Goal: Information Seeking & Learning: Learn about a topic

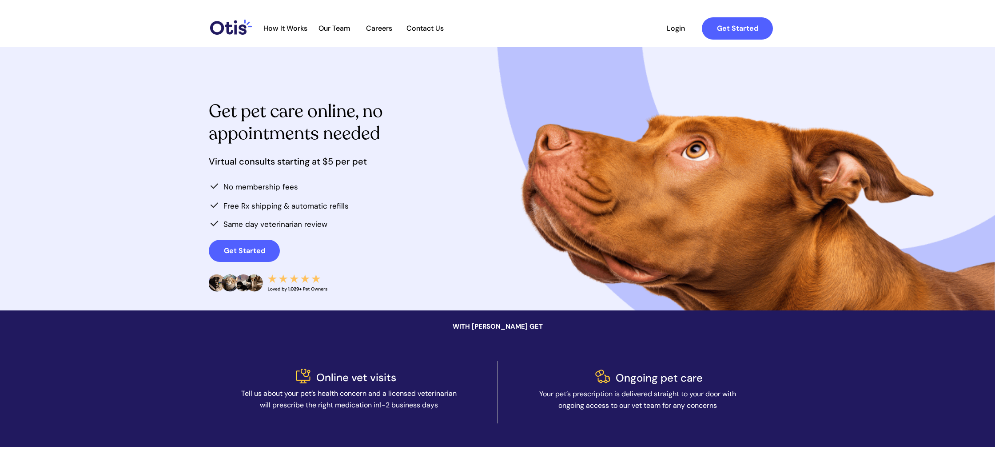
drag, startPoint x: 189, startPoint y: 103, endPoint x: 439, endPoint y: 141, distance: 252.6
click at [439, 141] on div at bounding box center [497, 178] width 995 height 263
click at [439, 141] on div at bounding box center [498, 178] width 578 height 263
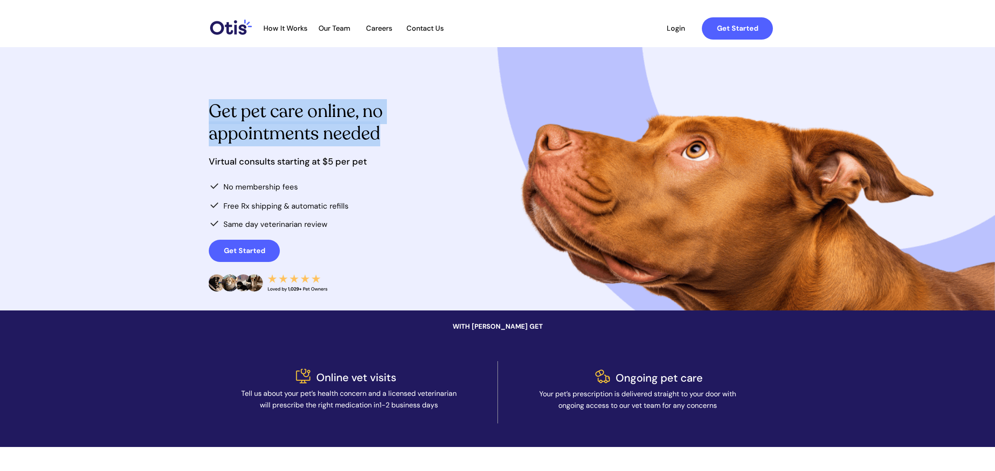
drag, startPoint x: 215, startPoint y: 112, endPoint x: 398, endPoint y: 145, distance: 186.0
click at [398, 145] on h1 "Get pet care online, no appointments needed" at bounding box center [312, 124] width 206 height 44
drag, startPoint x: 398, startPoint y: 145, endPoint x: 316, endPoint y: 170, distance: 85.3
click at [397, 145] on h1 "Get pet care online, no appointments needed" at bounding box center [312, 124] width 206 height 44
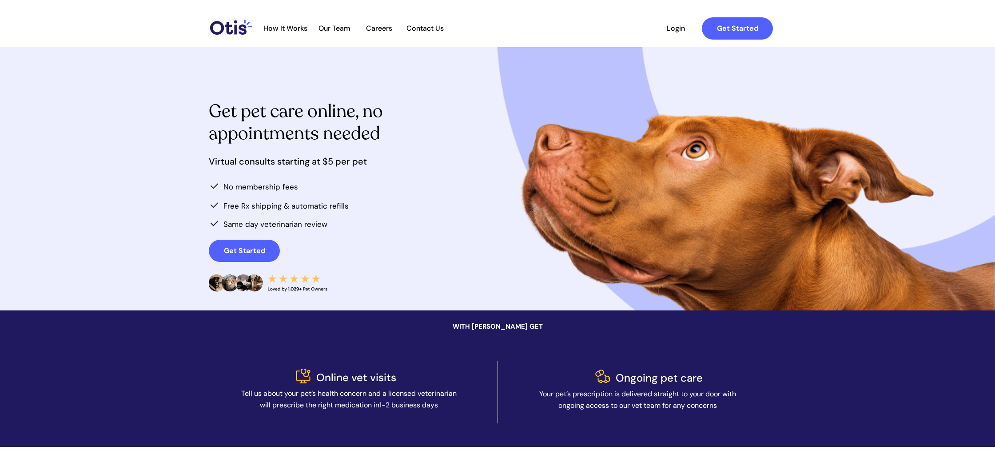
drag, startPoint x: 213, startPoint y: 162, endPoint x: 343, endPoint y: 216, distance: 141.0
click at [343, 216] on div at bounding box center [497, 178] width 995 height 263
click at [344, 216] on div at bounding box center [498, 178] width 578 height 263
drag, startPoint x: 294, startPoint y: 196, endPoint x: 207, endPoint y: 118, distance: 117.1
click at [207, 118] on div at bounding box center [497, 178] width 995 height 263
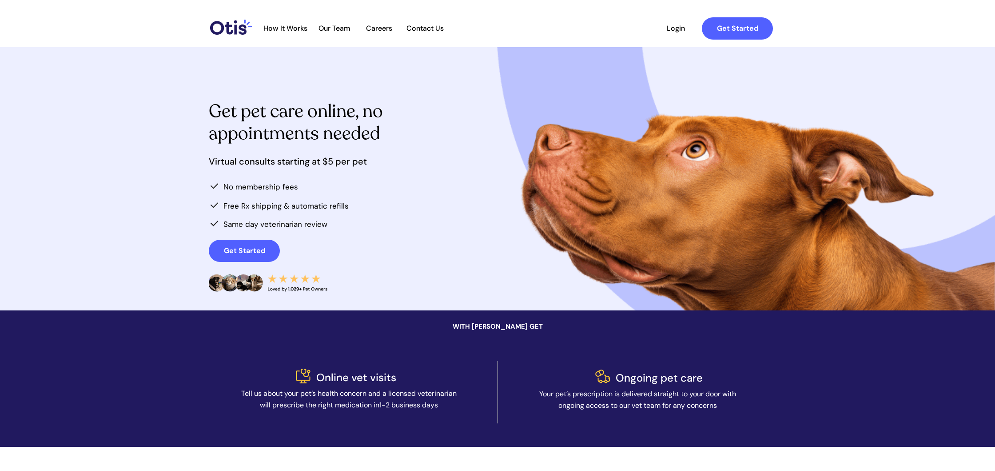
drag, startPoint x: 207, startPoint y: 118, endPoint x: 205, endPoint y: 108, distance: 10.4
click at [208, 118] on div at bounding box center [497, 178] width 995 height 263
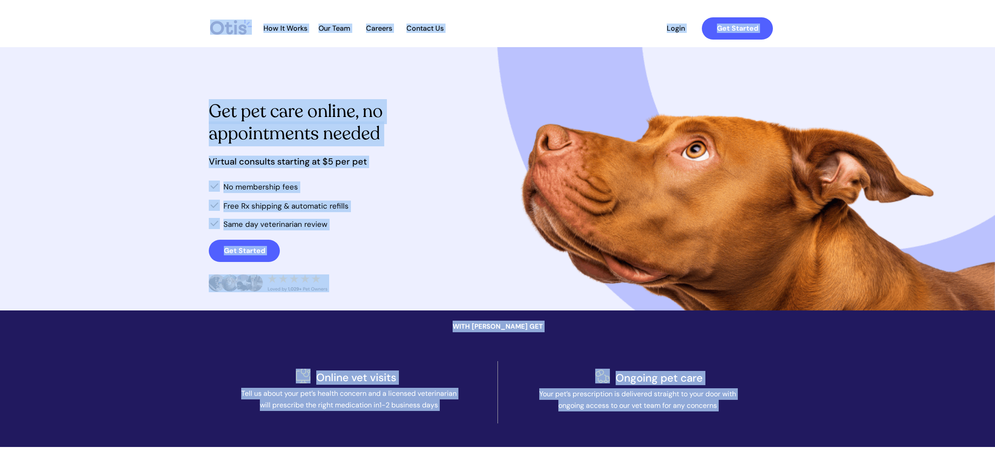
drag, startPoint x: 212, startPoint y: 113, endPoint x: 366, endPoint y: 190, distance: 172.3
click at [366, 190] on div at bounding box center [498, 178] width 578 height 263
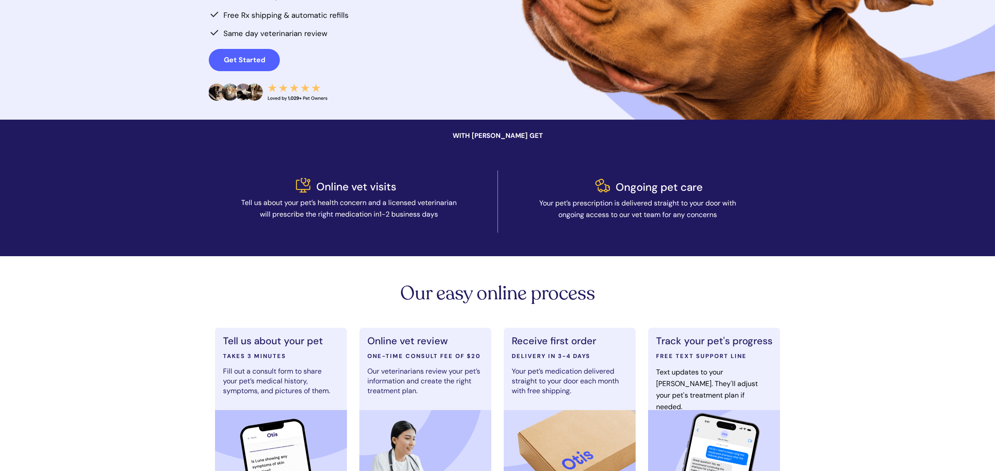
scroll to position [249, 0]
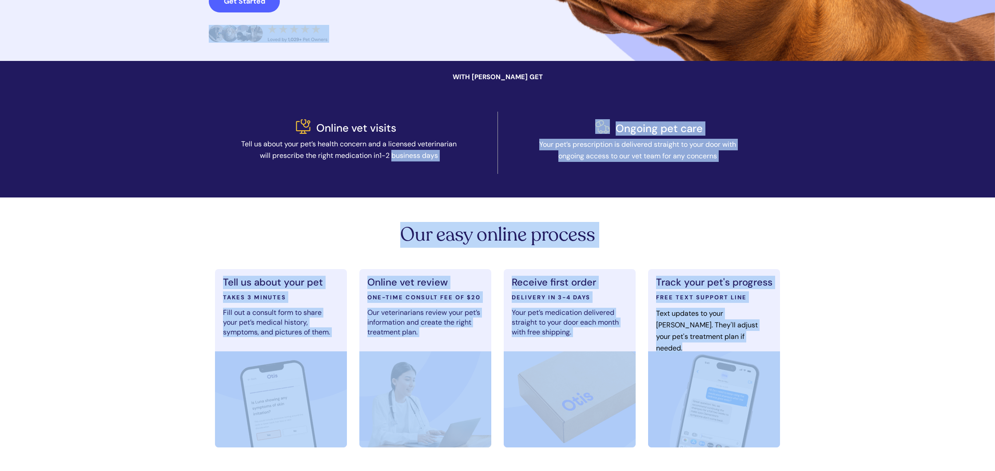
drag, startPoint x: 232, startPoint y: 147, endPoint x: 394, endPoint y: 156, distance: 162.0
click at [394, 156] on span "1-2 business days" at bounding box center [408, 155] width 59 height 9
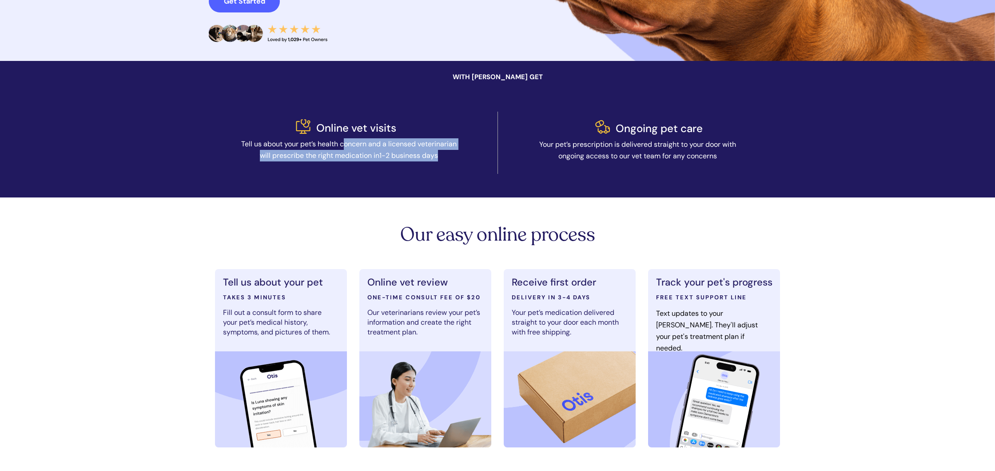
drag, startPoint x: 407, startPoint y: 148, endPoint x: 459, endPoint y: 157, distance: 52.8
click at [459, 157] on p "Tell us about your pet’s health concern and a licensed veterinarian will prescr…" at bounding box center [349, 149] width 224 height 23
drag, startPoint x: 431, startPoint y: 152, endPoint x: 300, endPoint y: 146, distance: 131.7
click at [300, 146] on p "Tell us about your pet’s health concern and a licensed veterinarian will prescr…" at bounding box center [349, 149] width 224 height 23
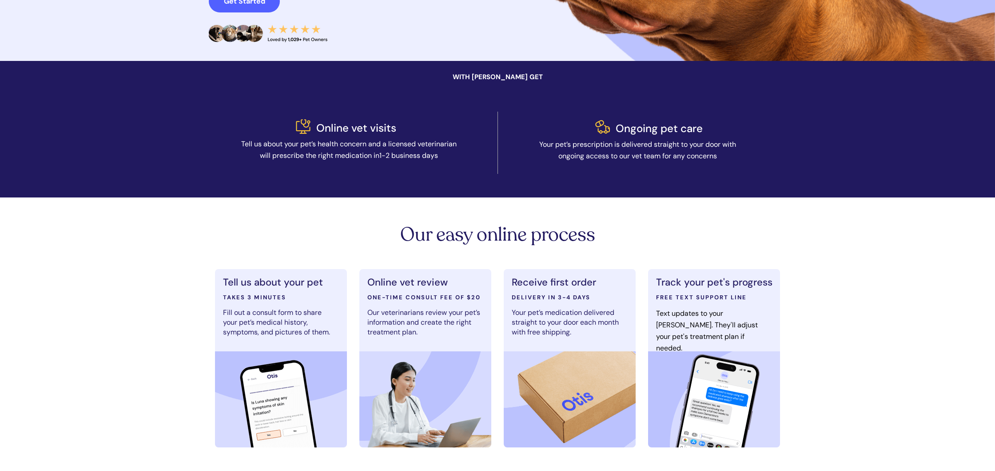
drag, startPoint x: 300, startPoint y: 146, endPoint x: 288, endPoint y: 146, distance: 12.0
click at [297, 146] on span "Tell us about your pet’s health concern and a licensed veterinarian will prescr…" at bounding box center [349, 149] width 216 height 21
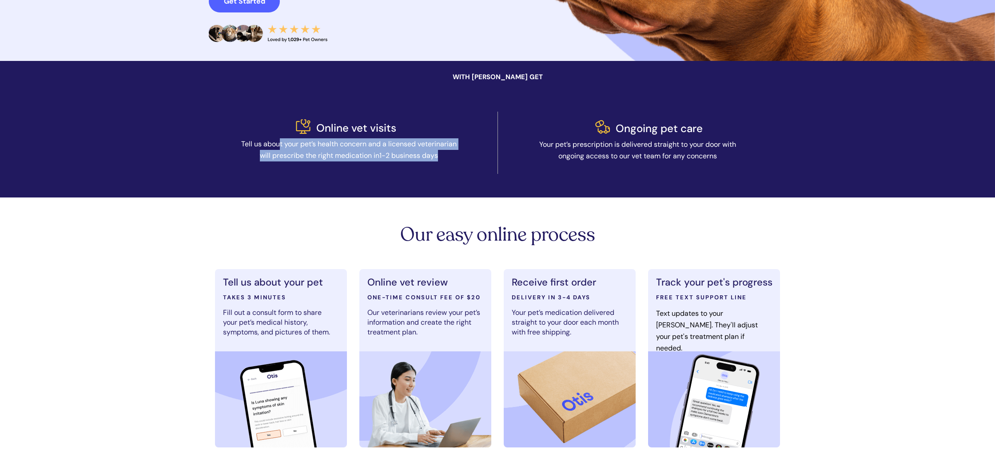
drag, startPoint x: 378, startPoint y: 151, endPoint x: 450, endPoint y: 158, distance: 72.4
click at [450, 158] on p "Tell us about your pet’s health concern and a licensed veterinarian will prescr…" at bounding box center [349, 149] width 224 height 23
drag, startPoint x: 450, startPoint y: 158, endPoint x: 559, endPoint y: 154, distance: 109.4
click at [455, 158] on p "Tell us about your pet’s health concern and a licensed veterinarian will prescr…" at bounding box center [349, 149] width 224 height 23
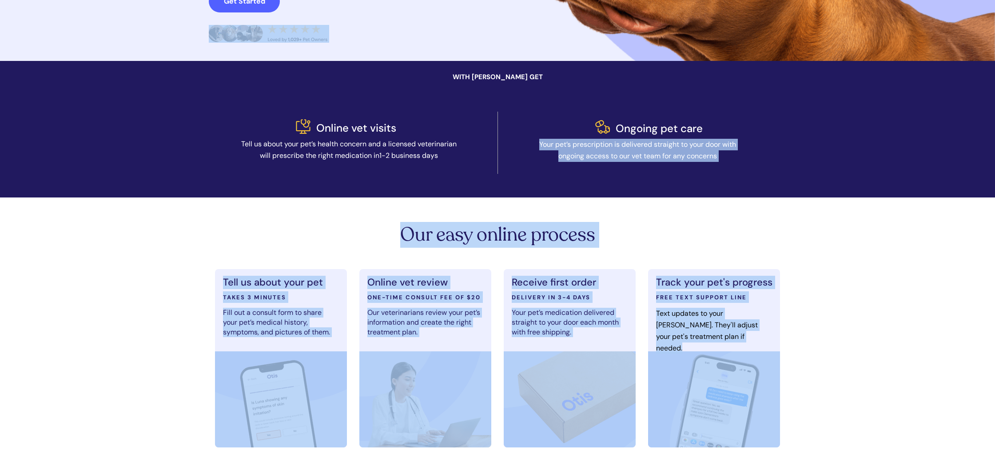
drag, startPoint x: 539, startPoint y: 145, endPoint x: 748, endPoint y: 156, distance: 208.7
drag, startPoint x: 748, startPoint y: 156, endPoint x: 721, endPoint y: 156, distance: 27.1
click at [748, 156] on div at bounding box center [498, 142] width 578 height 109
drag, startPoint x: 721, startPoint y: 156, endPoint x: 579, endPoint y: 151, distance: 142.3
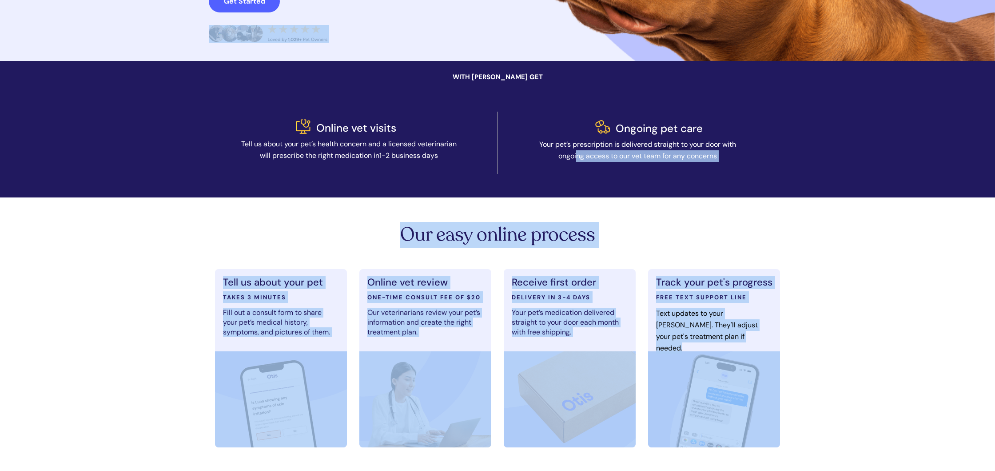
click at [579, 151] on span "Your pet’s prescription is delivered straight to your door with ongoing access …" at bounding box center [637, 150] width 197 height 21
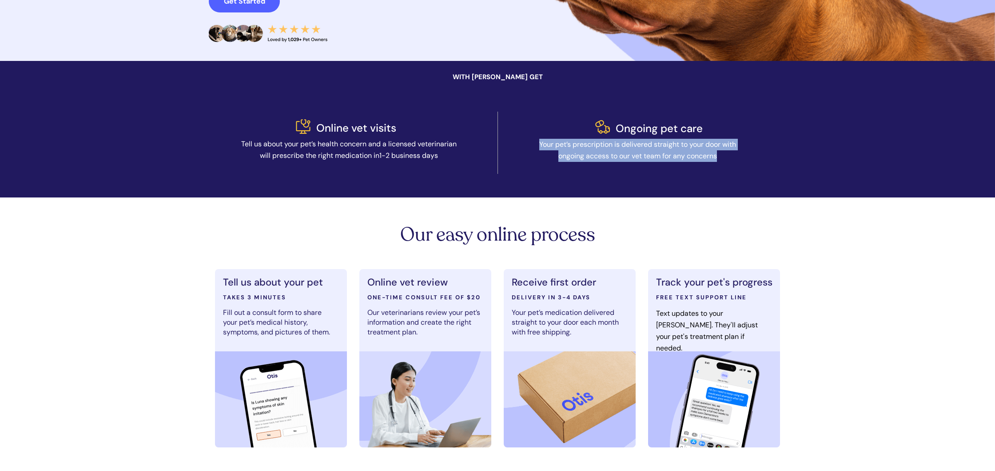
drag, startPoint x: 551, startPoint y: 142, endPoint x: 729, endPoint y: 154, distance: 178.6
click at [729, 154] on p "Your pet’s prescription is delivered straight to your door with ongoing access …" at bounding box center [638, 150] width 199 height 23
drag, startPoint x: 729, startPoint y: 154, endPoint x: 708, endPoint y: 155, distance: 21.4
click at [729, 154] on p "Your pet’s prescription is delivered straight to your door with ongoing access …" at bounding box center [638, 150] width 199 height 23
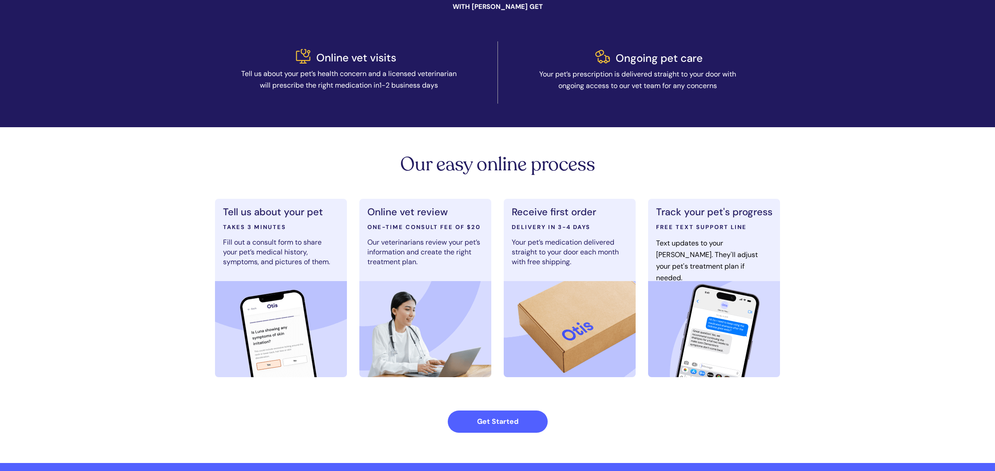
scroll to position [359, 0]
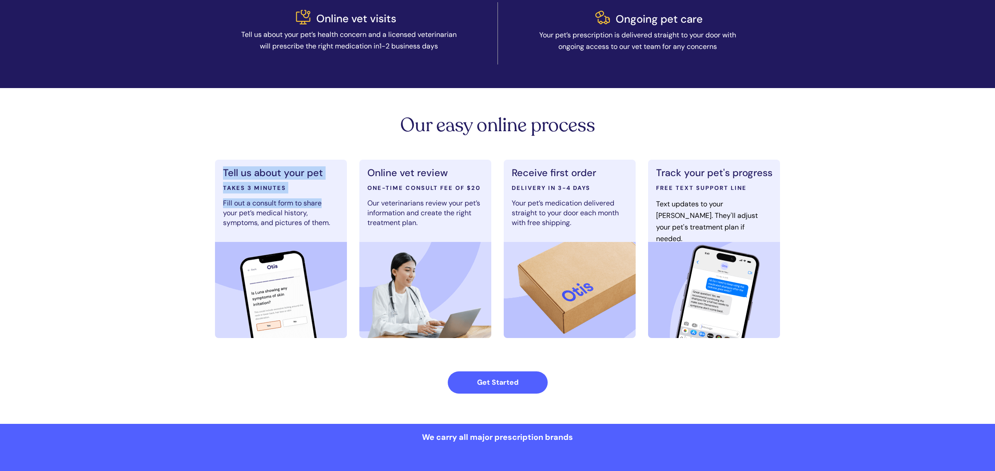
drag, startPoint x: 218, startPoint y: 168, endPoint x: 327, endPoint y: 204, distance: 114.5
click at [327, 204] on div "Tell us about your pet TAKES 3 MINUTES Fill out a consult form to share your pe…" at bounding box center [281, 249] width 132 height 178
click at [327, 204] on p "Fill out a consult form to share your pet’s medical history, symptoms, and pict…" at bounding box center [279, 212] width 113 height 29
drag, startPoint x: 224, startPoint y: 201, endPoint x: 325, endPoint y: 222, distance: 102.6
click at [325, 222] on div "Tell us about your pet TAKES 3 MINUTES Fill out a consult form to share your pe…" at bounding box center [281, 249] width 132 height 178
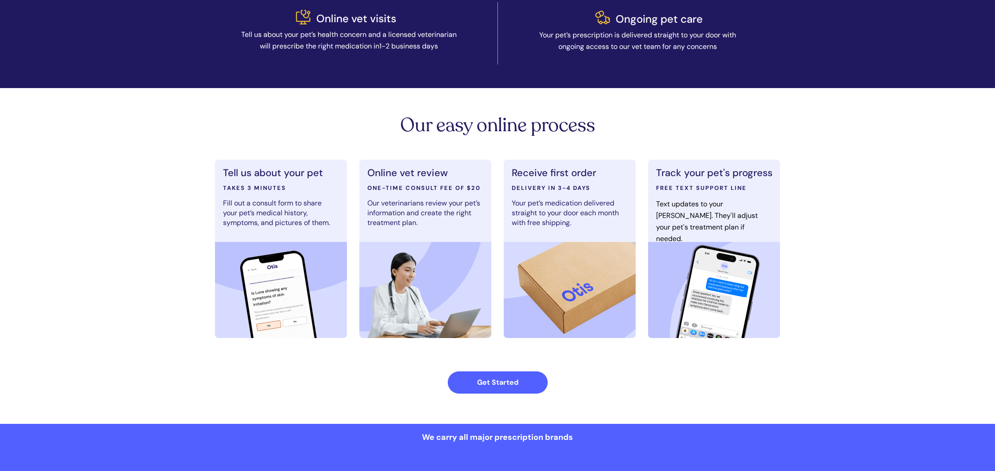
drag, startPoint x: 325, startPoint y: 222, endPoint x: 334, endPoint y: 222, distance: 8.4
click at [325, 222] on span "Fill out a consult form to share your pet’s medical history, symptoms, and pict…" at bounding box center [276, 212] width 107 height 29
drag, startPoint x: 334, startPoint y: 222, endPoint x: 228, endPoint y: 206, distance: 106.5
click at [228, 206] on div "Tell us about your pet TAKES 3 MINUTES Fill out a consult form to share your pe…" at bounding box center [281, 249] width 132 height 178
drag, startPoint x: 228, startPoint y: 206, endPoint x: 327, endPoint y: 223, distance: 100.1
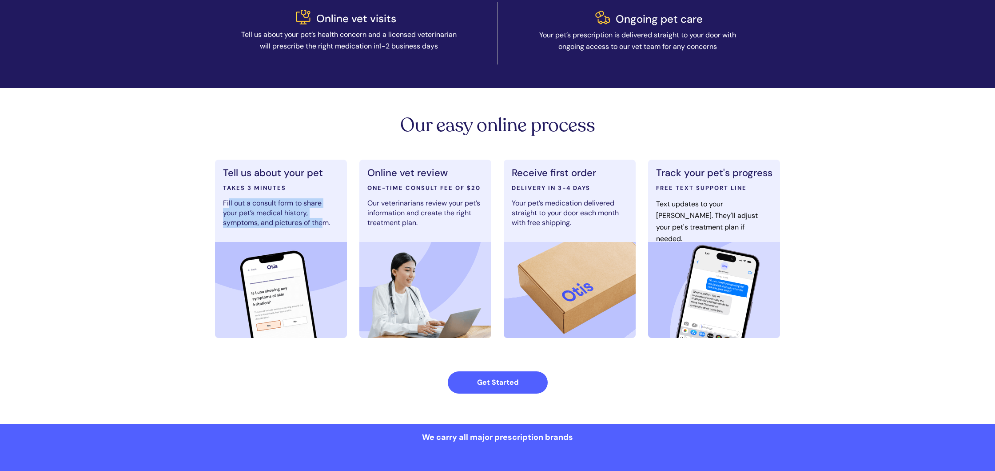
click at [327, 223] on span "Fill out a consult form to share your pet’s medical history, symptoms, and pict…" at bounding box center [276, 212] width 107 height 29
click at [325, 223] on span "Fill out a consult form to share your pet’s medical history, symptoms, and pict…" at bounding box center [276, 212] width 107 height 29
click at [399, 198] on span "Our veterinarians review your pet’s information and create the right treatment …" at bounding box center [423, 212] width 113 height 29
drag, startPoint x: 373, startPoint y: 175, endPoint x: 385, endPoint y: 176, distance: 11.6
click at [385, 176] on span "Online vet review" at bounding box center [407, 172] width 80 height 13
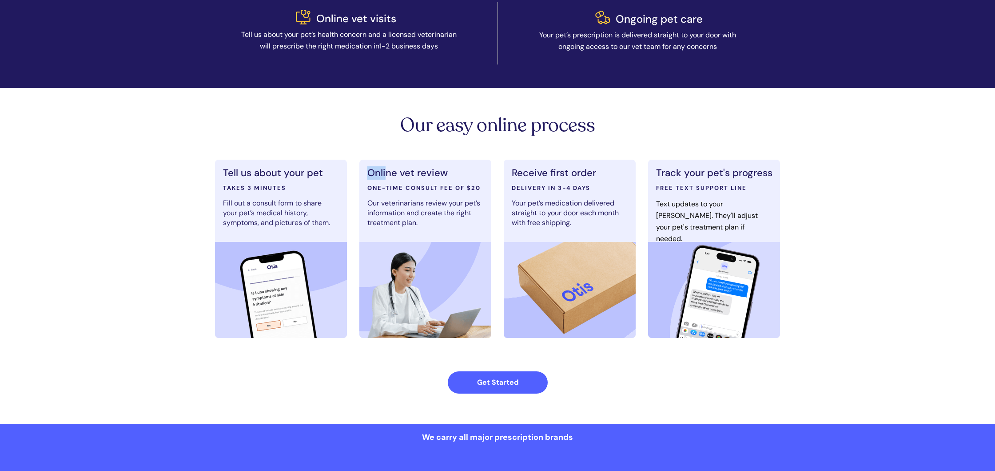
click at [385, 176] on span "Online vet review" at bounding box center [407, 172] width 80 height 13
drag, startPoint x: 372, startPoint y: 174, endPoint x: 462, endPoint y: 177, distance: 90.3
click at [462, 177] on p "Online vet review" at bounding box center [425, 174] width 116 height 12
drag, startPoint x: 372, startPoint y: 188, endPoint x: 484, endPoint y: 188, distance: 112.4
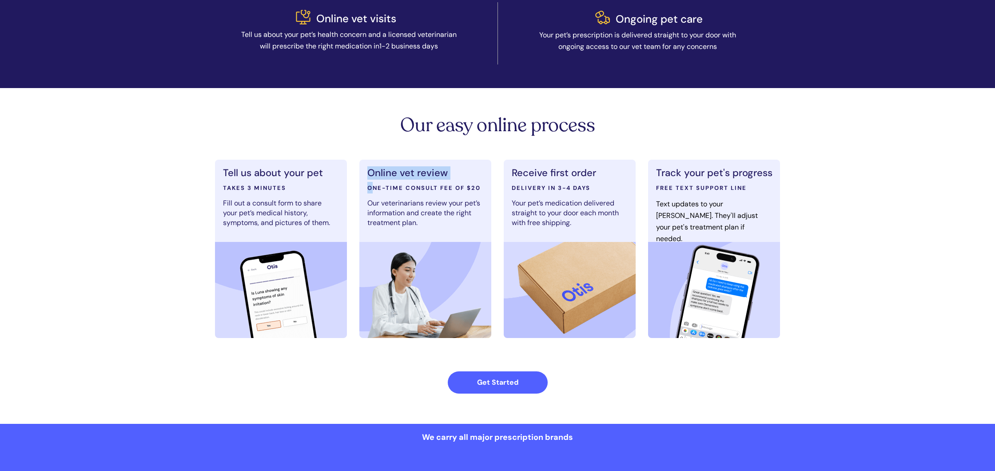
click at [484, 188] on div "Online vet review ONE-TIME CONSULT FEE OF $20 Our veterinarians review your pet…" at bounding box center [425, 249] width 132 height 178
drag, startPoint x: 484, startPoint y: 188, endPoint x: 422, endPoint y: 196, distance: 62.7
click at [484, 188] on div at bounding box center [425, 249] width 132 height 178
drag, startPoint x: 374, startPoint y: 204, endPoint x: 447, endPoint y: 220, distance: 74.6
click at [447, 220] on p "Our veterinarians review your pet’s information and create the right treatment …" at bounding box center [423, 212] width 113 height 29
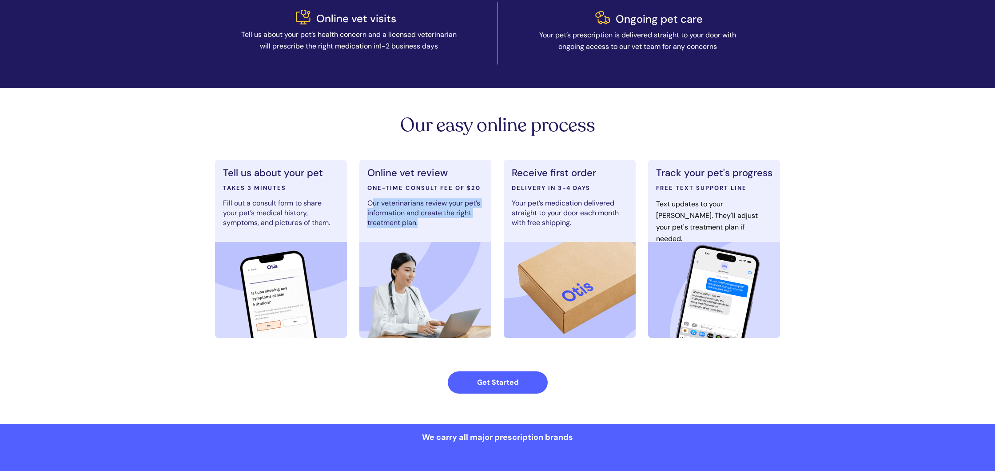
click at [447, 220] on p "Our veterinarians review your pet’s information and create the right treatment …" at bounding box center [423, 212] width 113 height 29
click at [369, 209] on p "Our veterinarians review your pet’s information and create the right treatment …" at bounding box center [423, 212] width 113 height 29
click at [369, 209] on span "Our veterinarians review your pet’s information and create the right treatment …" at bounding box center [423, 212] width 113 height 29
drag, startPoint x: 382, startPoint y: 204, endPoint x: 432, endPoint y: 218, distance: 52.2
click at [432, 218] on span "Our veterinarians review your pet’s information and create the right treatment …" at bounding box center [423, 212] width 113 height 29
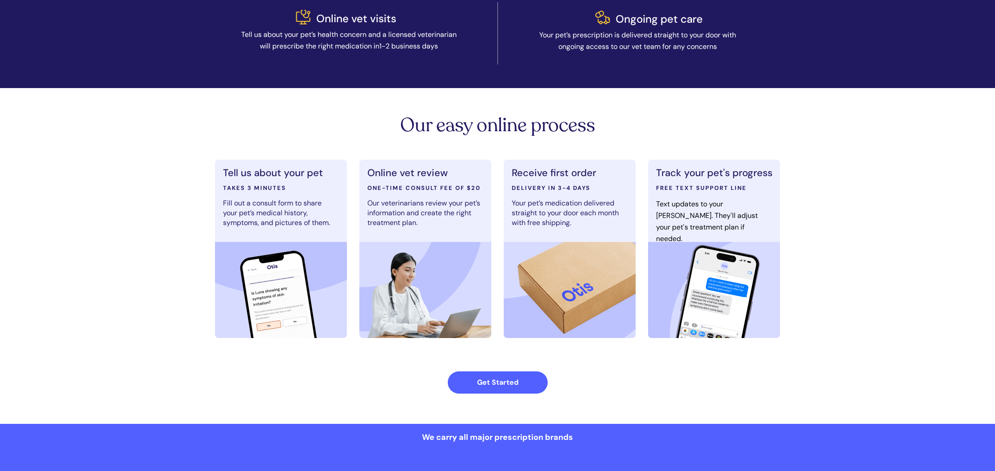
click at [432, 218] on span "Our veterinarians review your pet’s information and create the right treatment …" at bounding box center [423, 212] width 113 height 29
drag, startPoint x: 515, startPoint y: 168, endPoint x: 608, endPoint y: 191, distance: 95.7
click at [608, 191] on div "Receive first order DELIVERY IN 3-4 DAYS Your pet’s medication delivered straig…" at bounding box center [570, 249] width 132 height 178
click at [608, 191] on p "DELIVERY IN 3-4 DAYS" at bounding box center [570, 188] width 116 height 12
drag
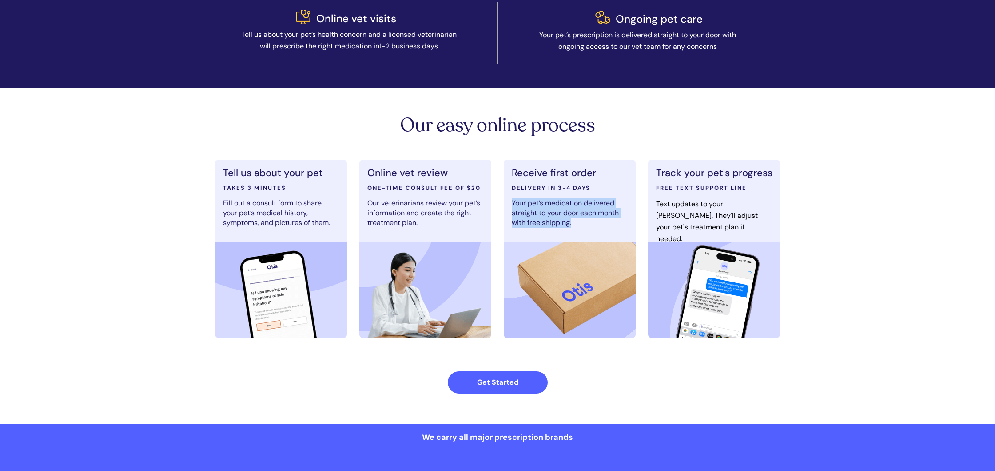
click at [581, 225] on p "Your pet’s medication delivered straight to your door each month with free ship…" at bounding box center [568, 212] width 113 height 29
click at [765, 224] on div "Track your pet's progress FREE TEXT SUPPORT LINE Text updates to your [PERSON_N…" at bounding box center [714, 249] width 132 height 178
click at [765, 224] on p "Text updates to your [PERSON_NAME]. They'll adjust your pet's treatment plan if…" at bounding box center [712, 221] width 113 height 46
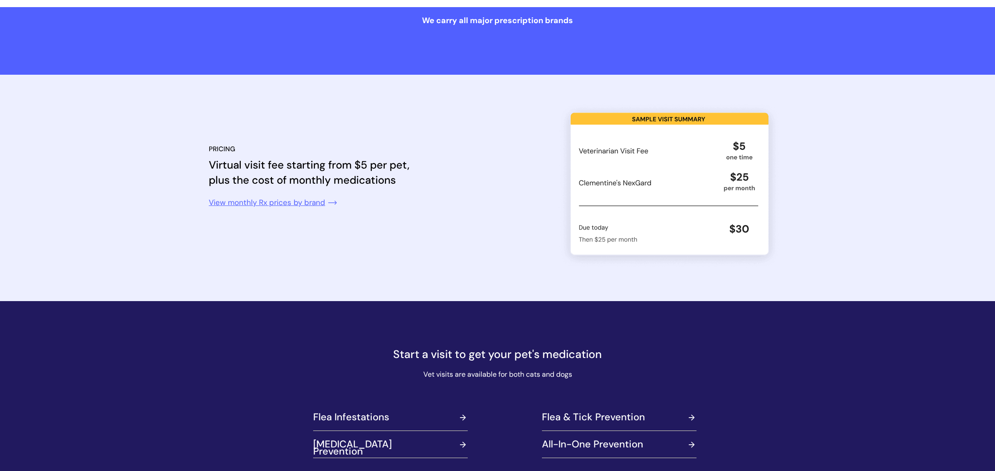
scroll to position [777, 0]
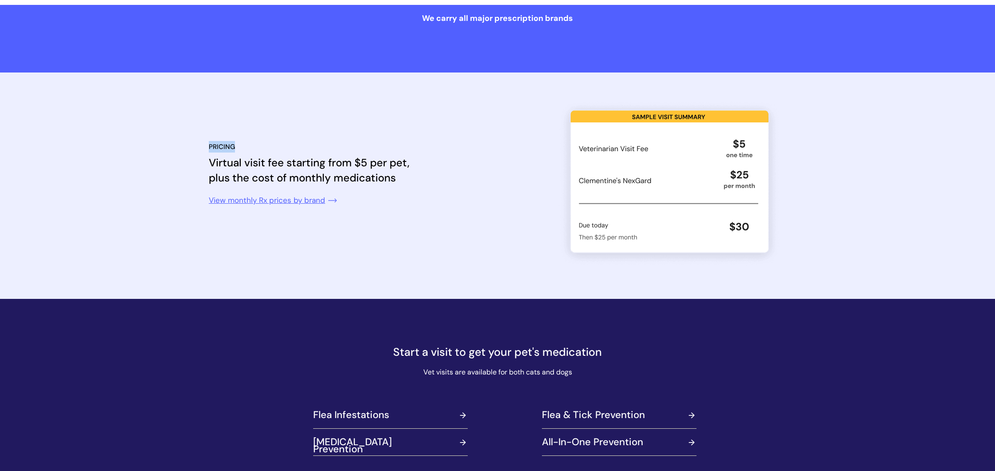
click at [429, 175] on div "PRICING Virtual visit fee starting from $5 per pet, plus the cost of monthly me…" at bounding box center [328, 174] width 239 height 124
click at [428, 175] on div at bounding box center [328, 174] width 239 height 124
click at [245, 165] on div "PRICING Virtual visit fee starting from $5 per pet, plus the cost of monthly me…" at bounding box center [328, 174] width 239 height 124
click at [245, 165] on span "Virtual visit fee starting from $5 per pet, plus the cost of monthly medications" at bounding box center [309, 170] width 201 height 29
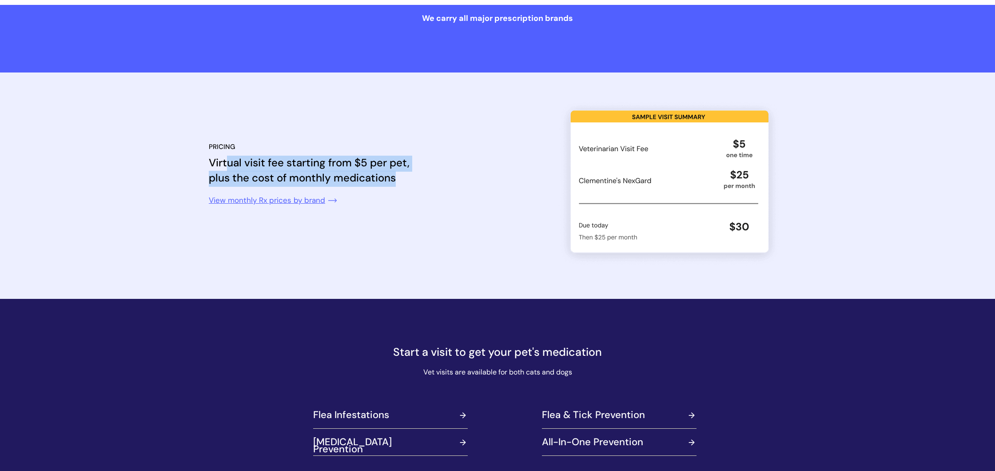
click at [420, 176] on div "PRICING Virtual visit fee starting from $5 per pet, plus the cost of monthly me…" at bounding box center [328, 174] width 239 height 124
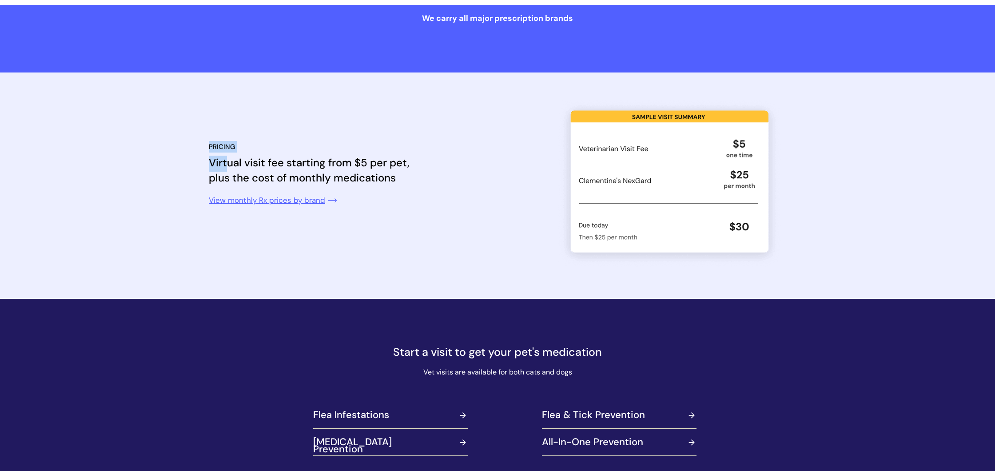
click at [419, 176] on div at bounding box center [328, 174] width 239 height 124
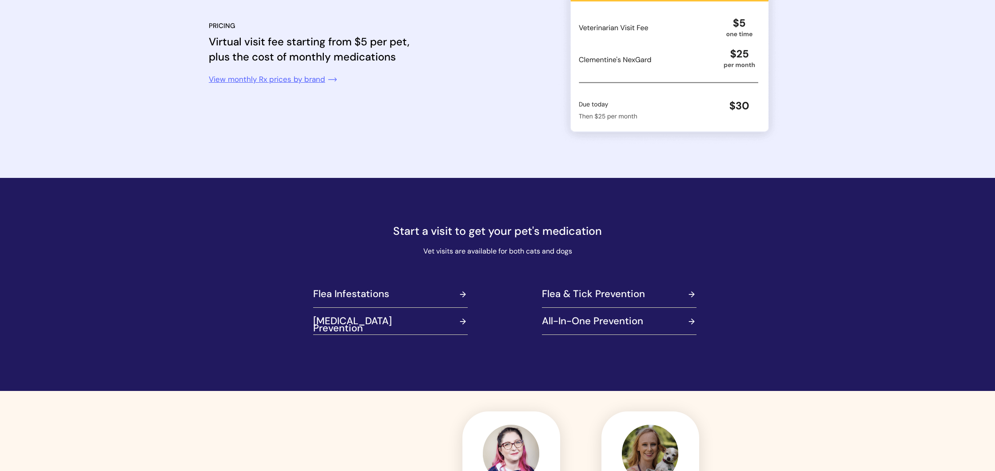
scroll to position [911, 0]
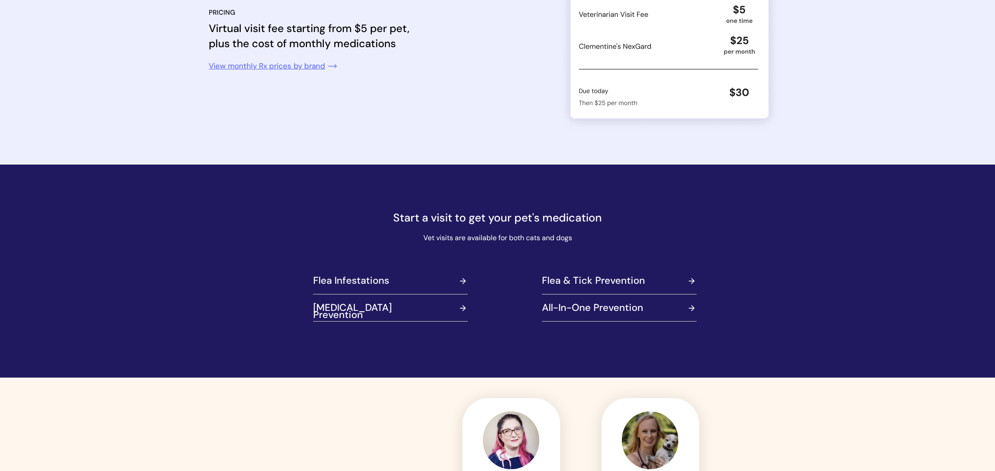
click at [594, 232] on div "Get pet care online, no appointments needed Get Started Text Us: [EMAIL_ADDRESS…" at bounding box center [497, 231] width 995 height 2285
click at [592, 231] on p "Vet visits are available for both cats and dogs" at bounding box center [497, 238] width 251 height 16
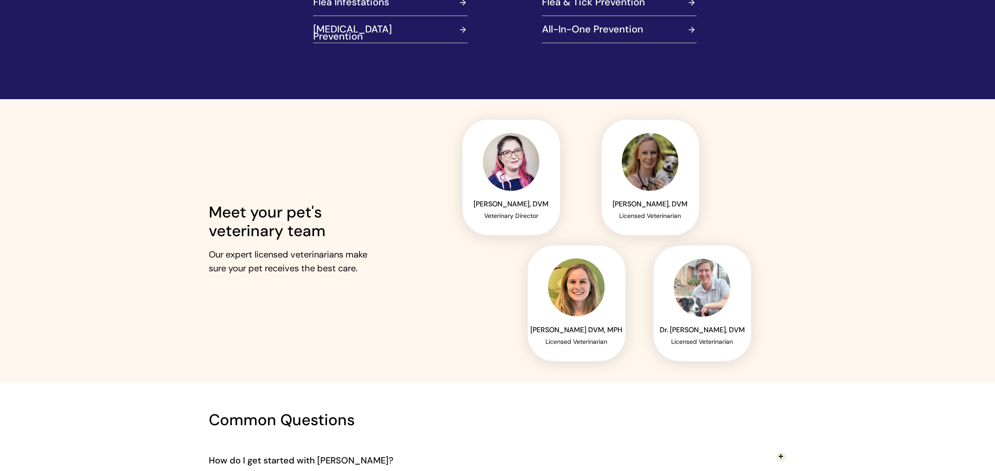
scroll to position [1226, 0]
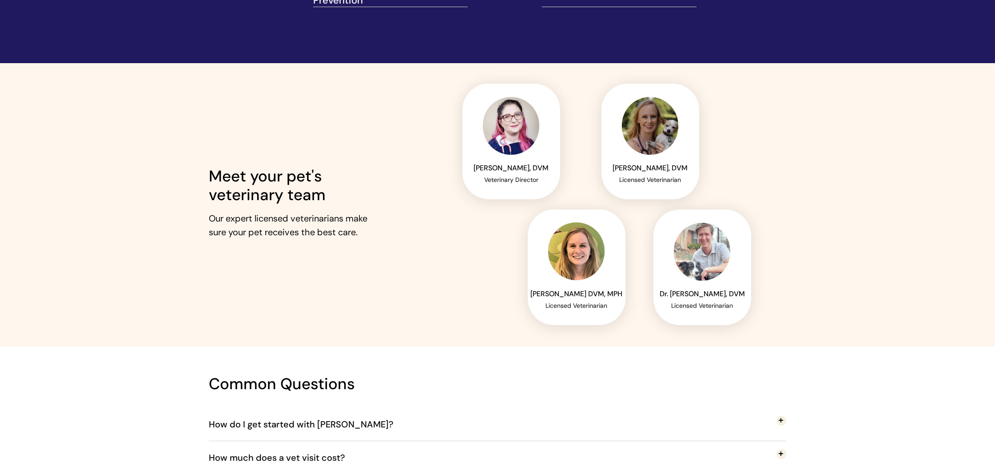
click at [380, 239] on div at bounding box center [498, 204] width 578 height 283
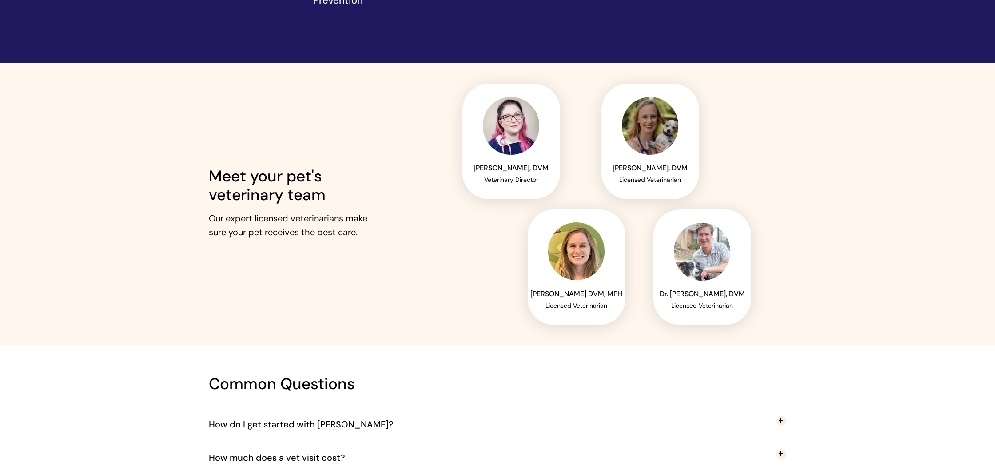
click at [198, 180] on div at bounding box center [497, 204] width 995 height 283
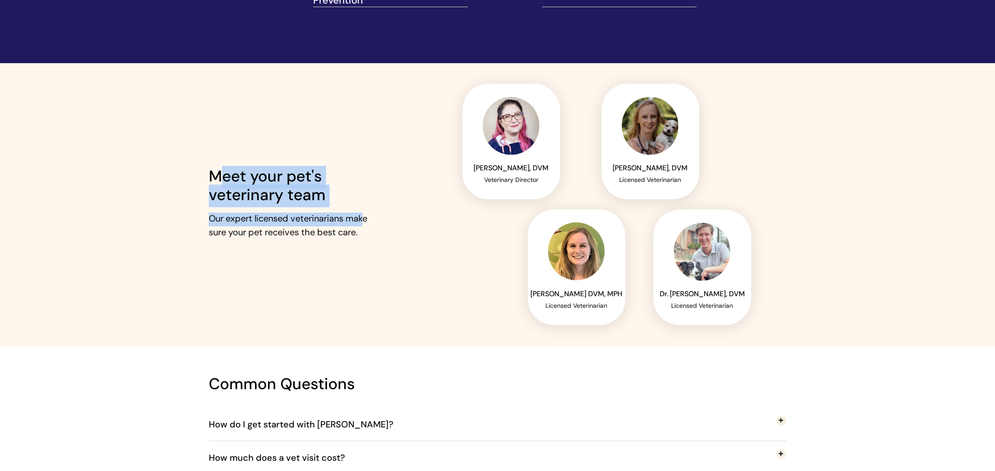
click at [372, 218] on p "Our expert licensed veterinarians make sure your pet receives the best care." at bounding box center [292, 226] width 166 height 28
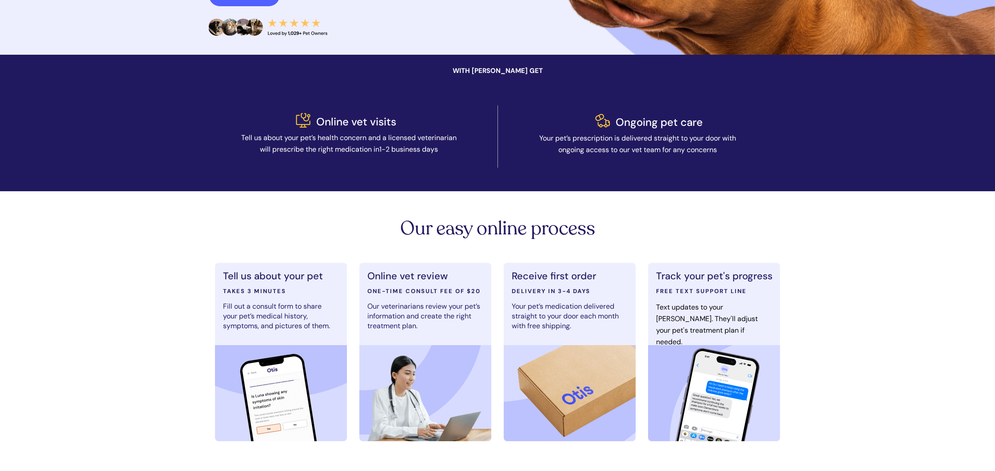
scroll to position [0, 0]
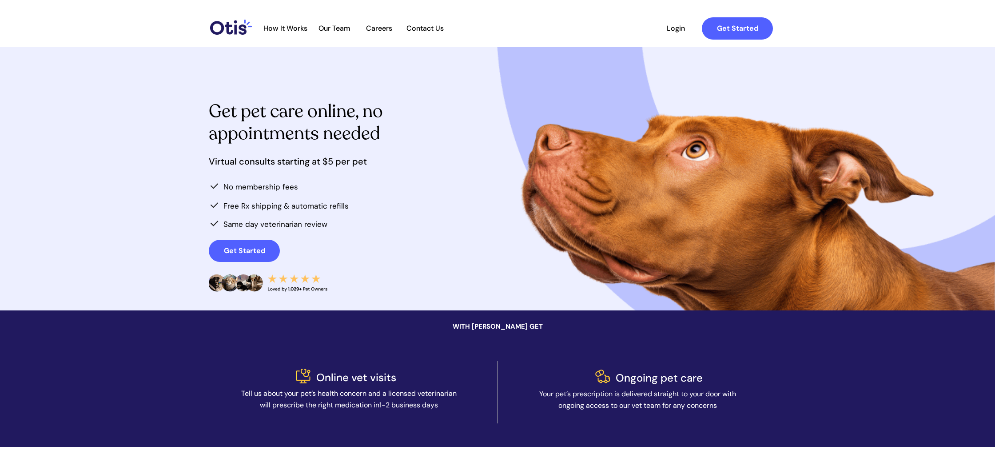
click at [289, 31] on span "How It Works" at bounding box center [285, 28] width 53 height 8
click at [339, 32] on span "Our Team" at bounding box center [335, 28] width 44 height 8
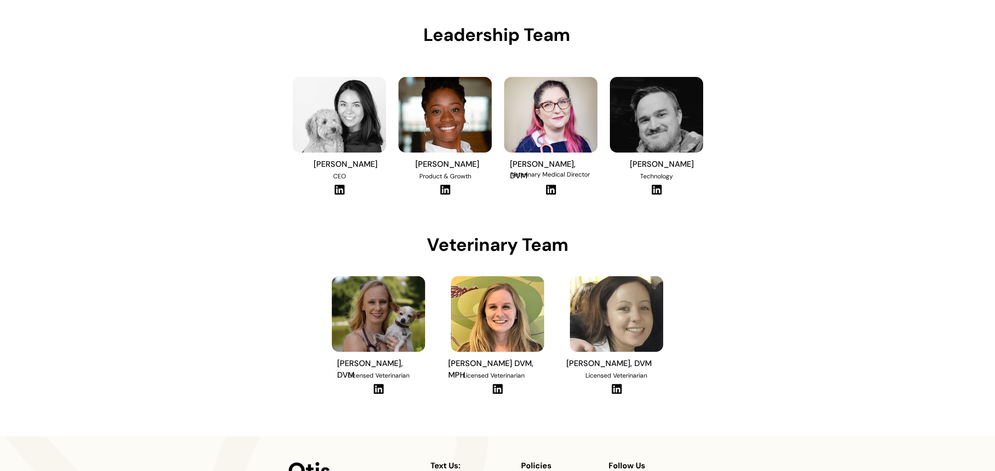
scroll to position [128, 0]
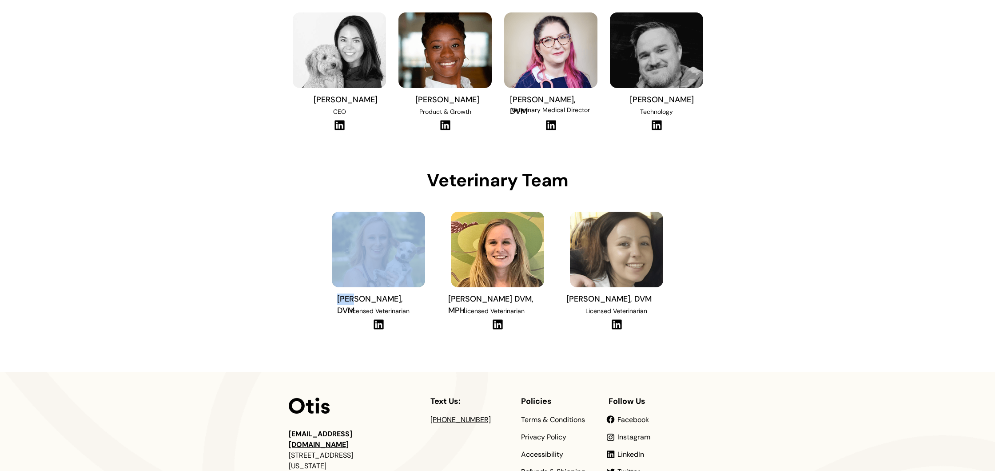
drag, startPoint x: 351, startPoint y: 303, endPoint x: 419, endPoint y: 314, distance: 68.1
click at [419, 314] on div "Dr. Erin Belleville, DVM Licensed Veterinarian" at bounding box center [378, 268] width 101 height 138
click at [419, 314] on div at bounding box center [378, 268] width 101 height 138
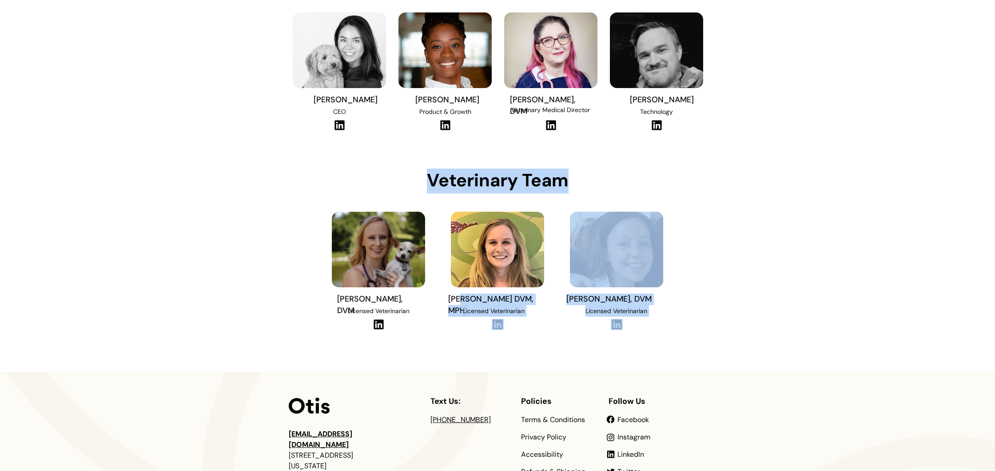
drag, startPoint x: 459, startPoint y: 299, endPoint x: 564, endPoint y: 298, distance: 105.3
click at [564, 298] on div "Leadership Team Text Us: hello@otisforpets.com 41 Union Square W New York, NY 1…" at bounding box center [497, 228] width 995 height 712
click at [564, 298] on div at bounding box center [498, 145] width 418 height 452
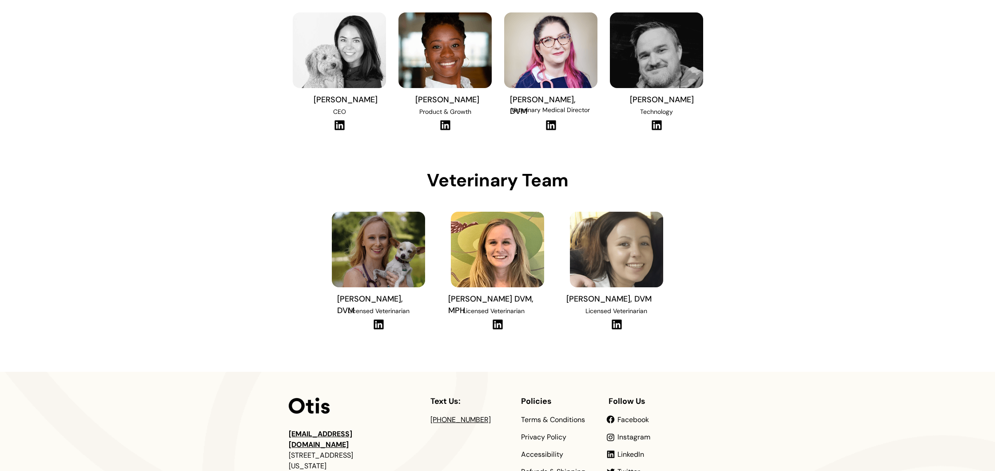
click at [446, 125] on img at bounding box center [445, 125] width 12 height 11
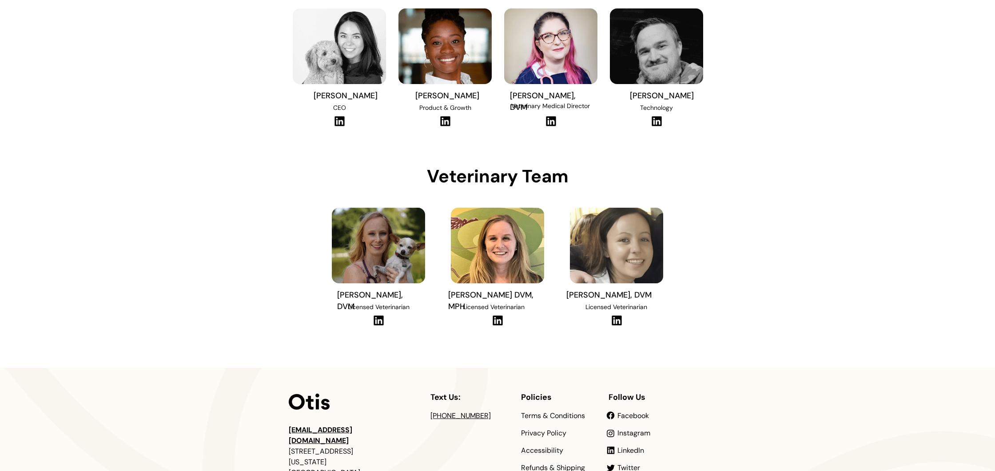
click at [545, 121] on img at bounding box center [551, 121] width 12 height 11
click at [661, 119] on img at bounding box center [657, 121] width 12 height 11
click at [378, 320] on img at bounding box center [379, 320] width 12 height 11
click at [495, 322] on img at bounding box center [498, 320] width 12 height 11
click at [616, 317] on img at bounding box center [617, 320] width 12 height 11
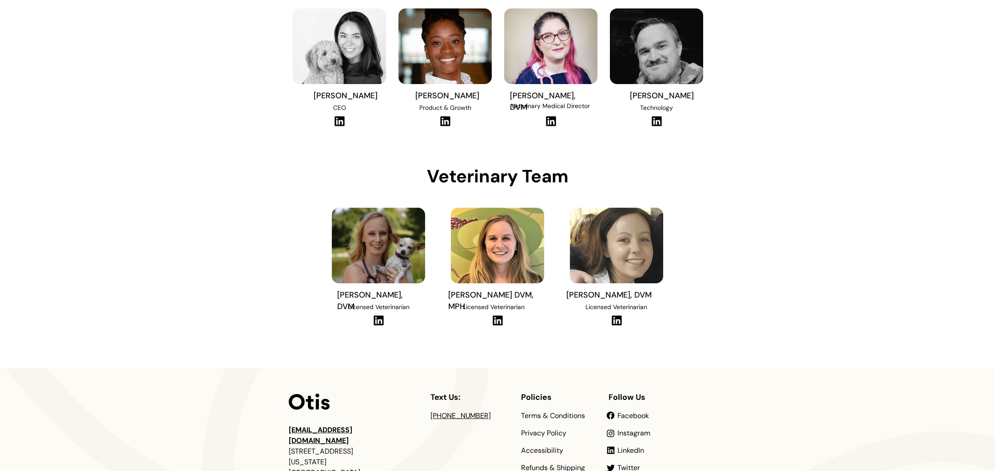
click at [150, 248] on div at bounding box center [497, 141] width 995 height 452
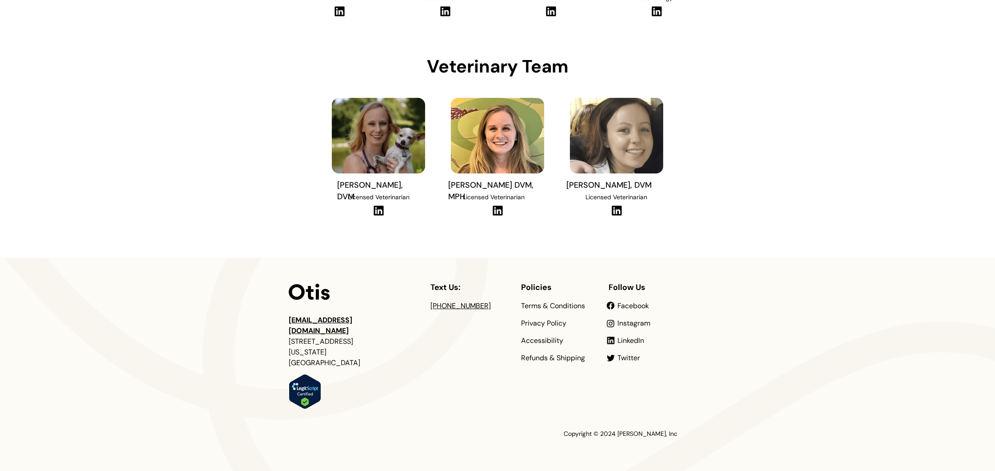
scroll to position [0, 0]
